Goal: Navigation & Orientation: Find specific page/section

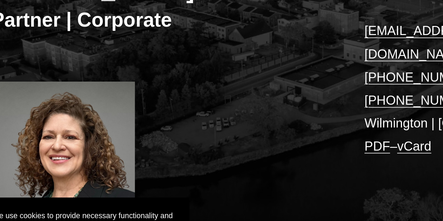
scroll to position [81, 0]
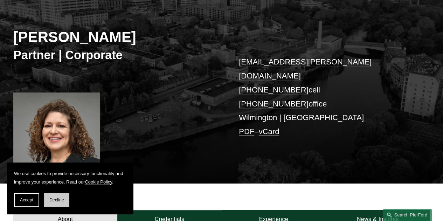
click at [50, 197] on button "Decline" at bounding box center [56, 200] width 25 height 14
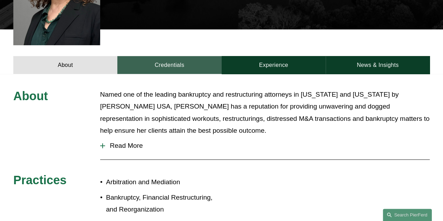
scroll to position [236, 0]
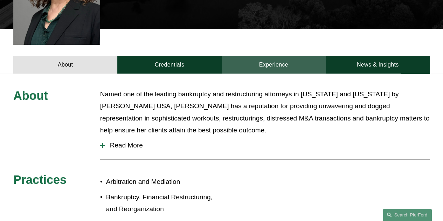
click at [272, 56] on link "Experience" at bounding box center [274, 65] width 104 height 18
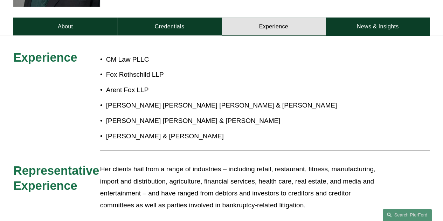
scroll to position [0, 0]
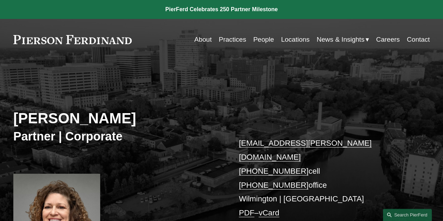
click at [255, 40] on link "People" at bounding box center [263, 39] width 21 height 13
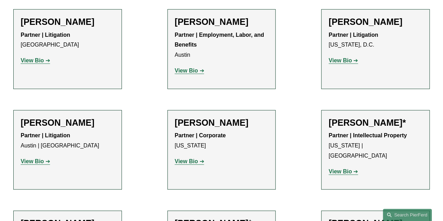
scroll to position [280, 0]
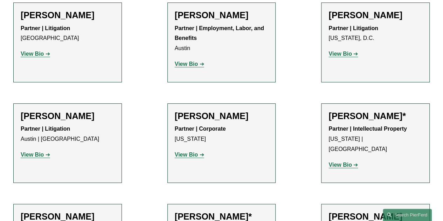
click at [198, 158] on link "View Bio" at bounding box center [189, 155] width 29 height 6
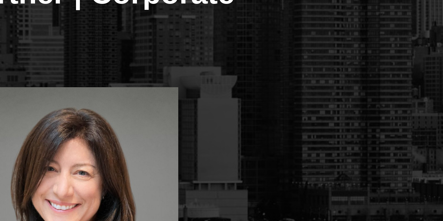
scroll to position [71, 0]
